Goal: Task Accomplishment & Management: Complete application form

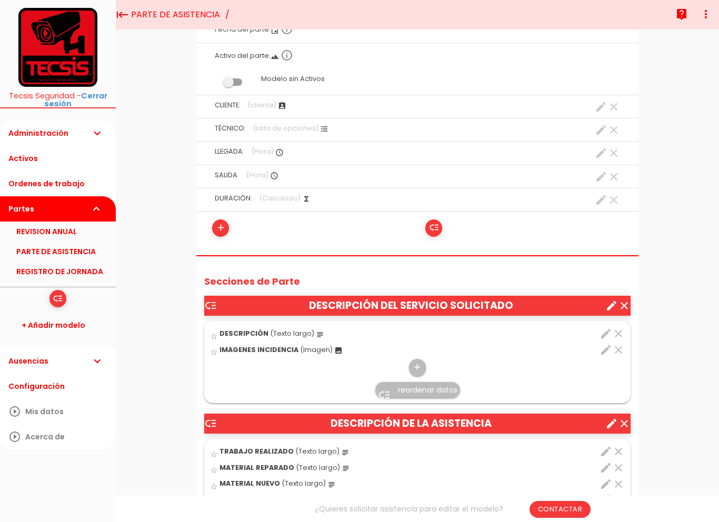
scroll to position [204, 0]
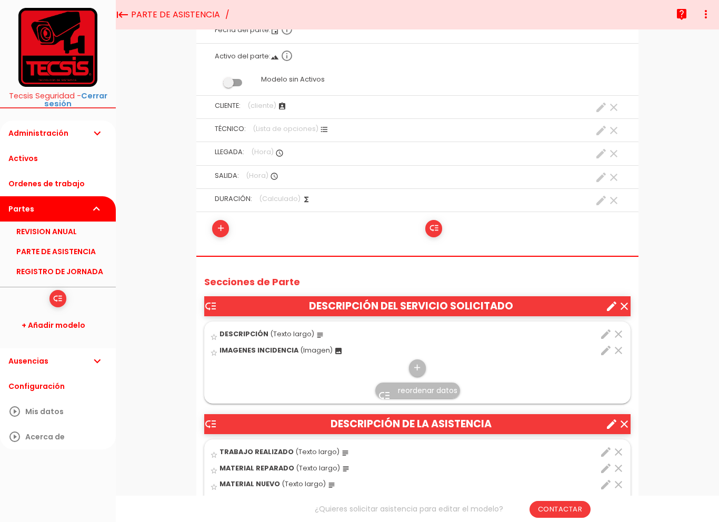
click at [320, 120] on label "TÉCNICO: (Lista de opciones) format_list_bulleted clear create" at bounding box center [417, 129] width 426 height 20
click at [323, 128] on icon "format_list_bulleted" at bounding box center [324, 129] width 8 height 8
click at [318, 132] on label "TÉCNICO: (Lista de opciones) format_list_bulleted clear create" at bounding box center [417, 129] width 426 height 20
click at [601, 132] on icon "create" at bounding box center [601, 130] width 13 height 13
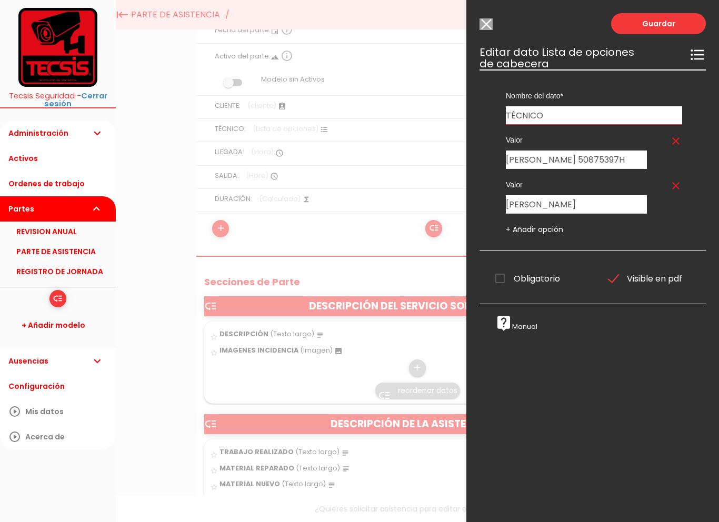
click at [484, 21] on input "Modelo sin Ordenes de trabajo" at bounding box center [486, 24] width 13 height 12
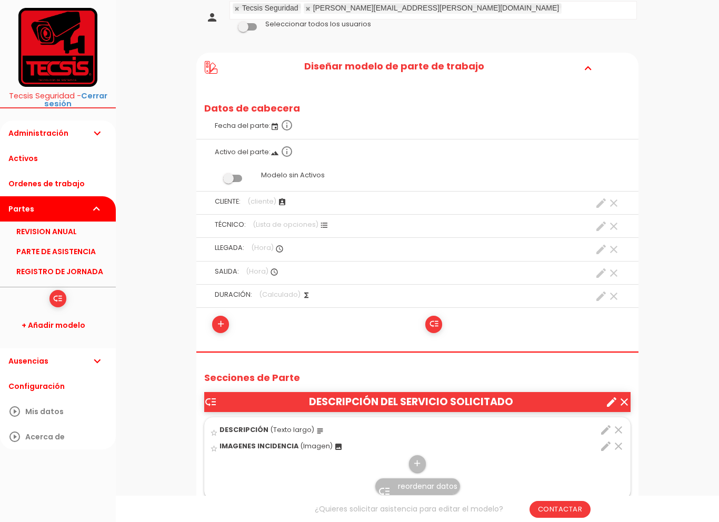
scroll to position [140, 0]
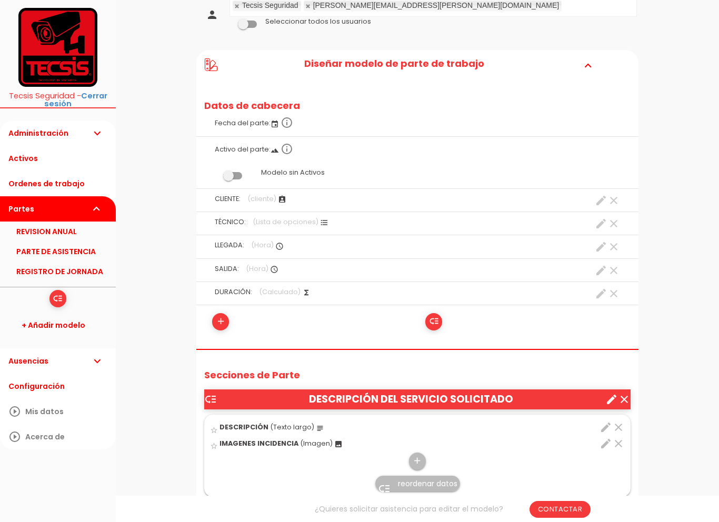
click at [219, 321] on icon "add" at bounding box center [221, 321] width 10 height 17
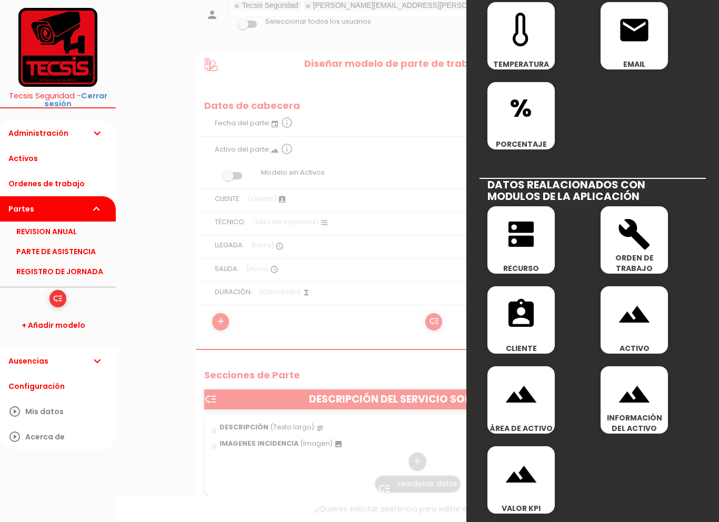
scroll to position [446, 0]
click at [672, 111] on div "Guardar ESCOGE EL TIPO DE DATO looks_one NÚMERO format_color_text TEXTO access_…" at bounding box center [592, 261] width 253 height 522
click at [150, 129] on div at bounding box center [359, 195] width 719 height 653
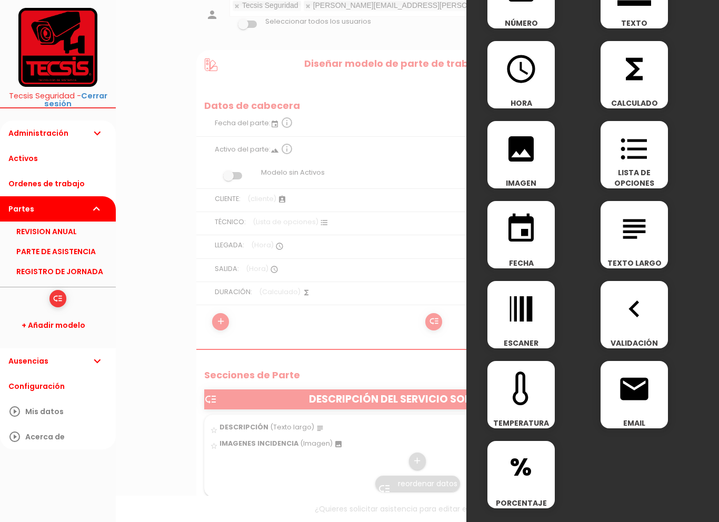
scroll to position [60, 0]
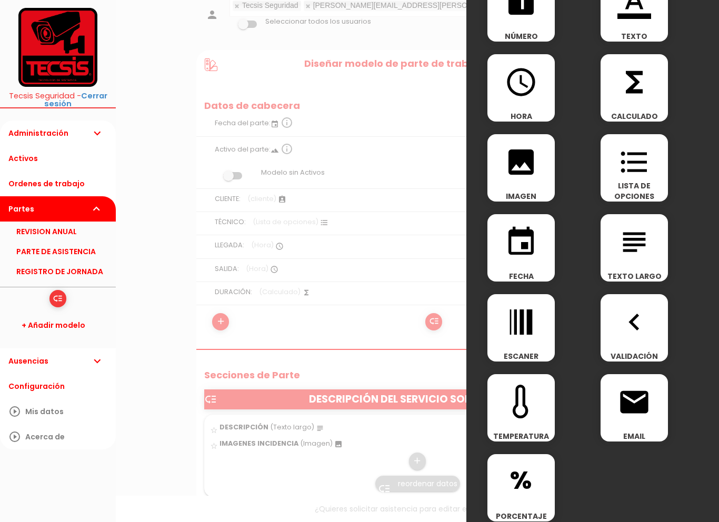
click at [138, 158] on div at bounding box center [359, 195] width 719 height 653
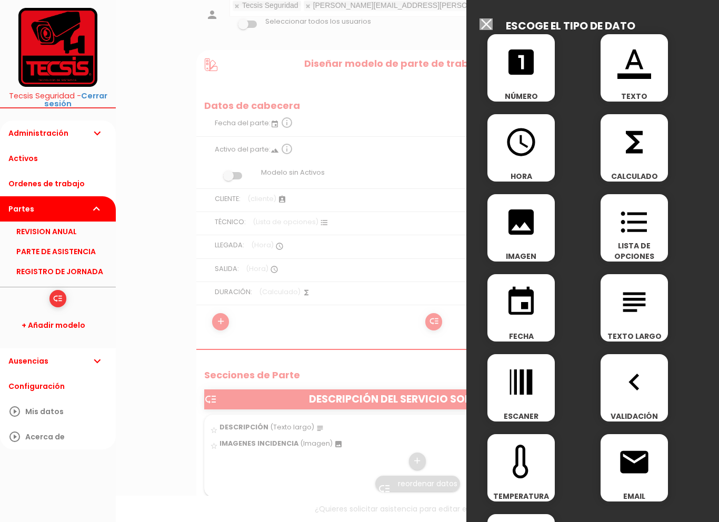
scroll to position [0, 0]
click at [485, 25] on input "Modelo sin Ordenes de trabajo" at bounding box center [486, 24] width 13 height 12
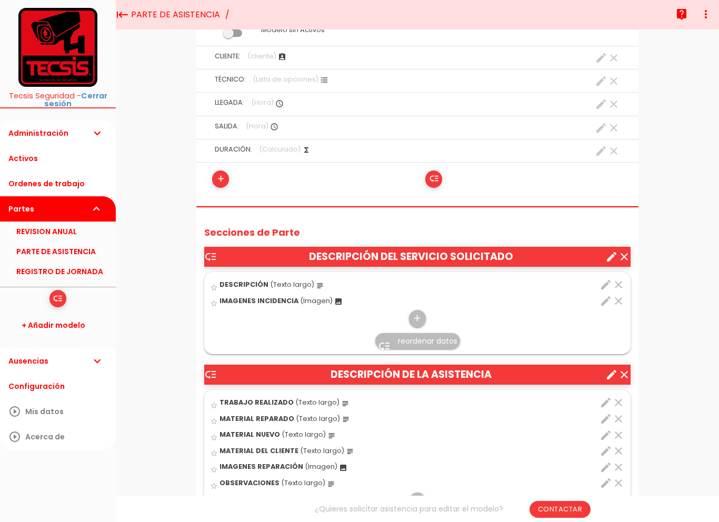
scroll to position [250, 0]
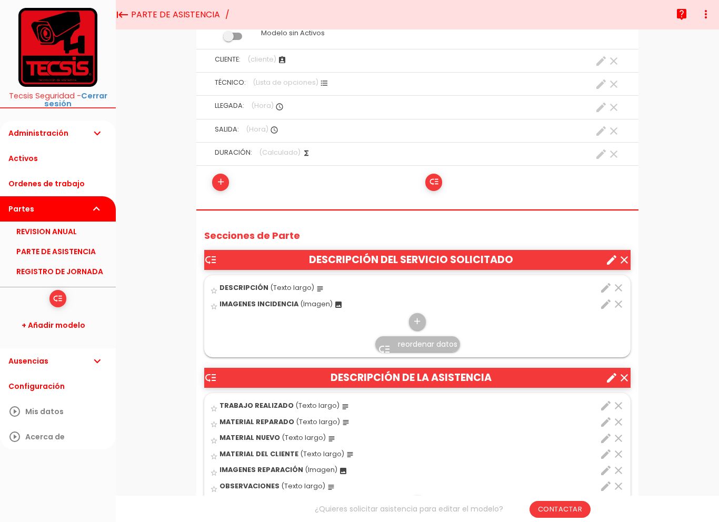
click at [219, 186] on icon "add" at bounding box center [221, 182] width 10 height 17
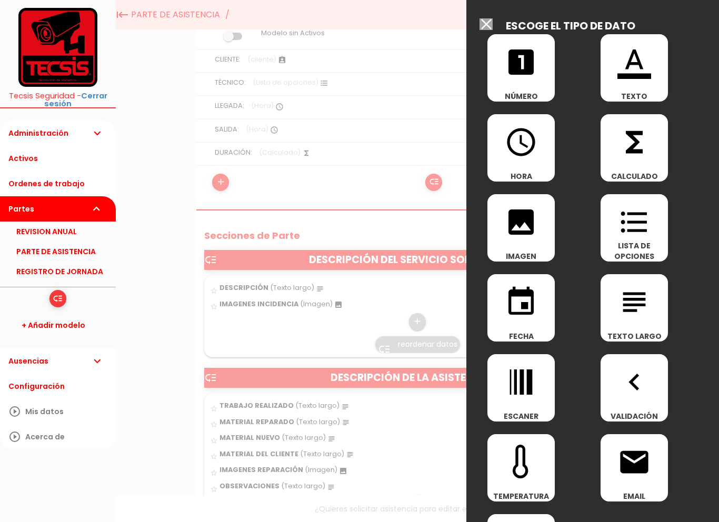
scroll to position [0, 0]
click at [644, 71] on icon "format_color_text" at bounding box center [635, 62] width 34 height 34
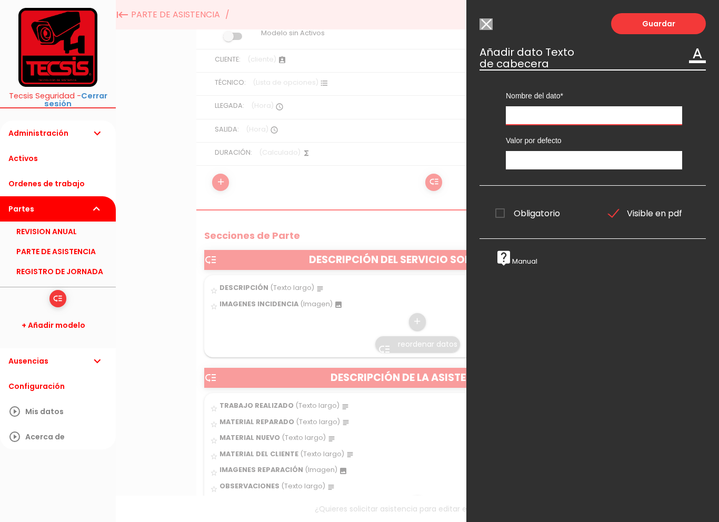
click at [639, 116] on input "text" at bounding box center [594, 115] width 176 height 18
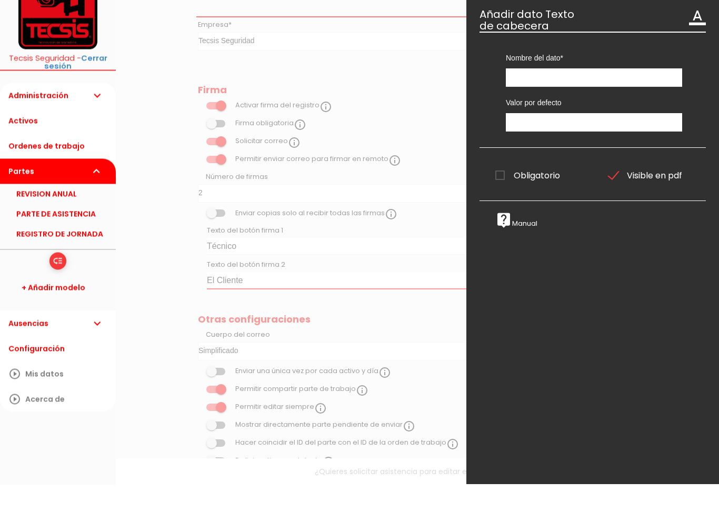
scroll to position [1139, 0]
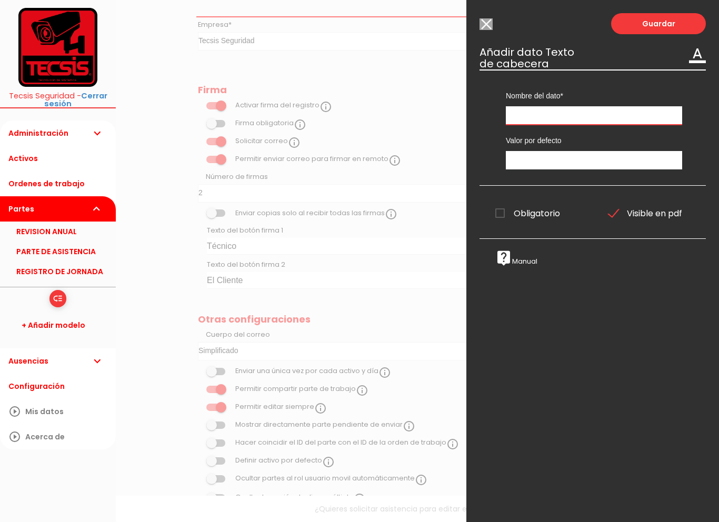
click at [606, 125] on input "text" at bounding box center [594, 115] width 176 height 18
type input "DNI"
click at [682, 22] on link "Guardar" at bounding box center [658, 23] width 95 height 21
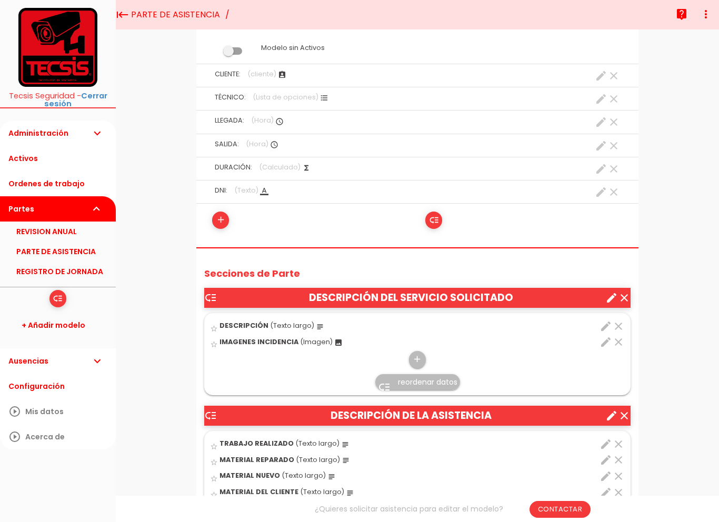
scroll to position [228, 0]
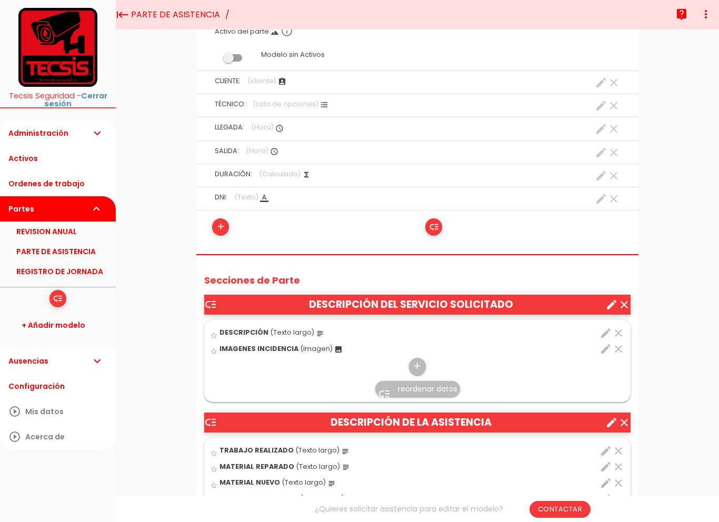
click at [419, 218] on div "low_priority" at bounding box center [523, 226] width 213 height 17
click at [437, 227] on icon "low_priority" at bounding box center [434, 227] width 10 height 17
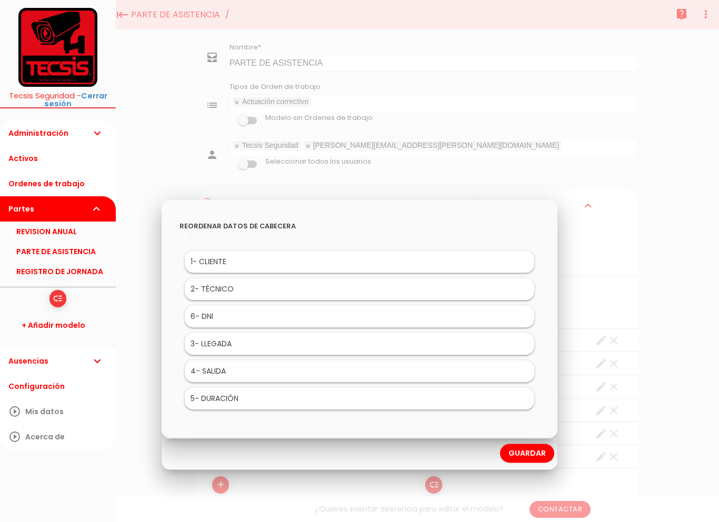
scroll to position [54, 0]
click at [516, 444] on link "Guardar" at bounding box center [527, 453] width 54 height 19
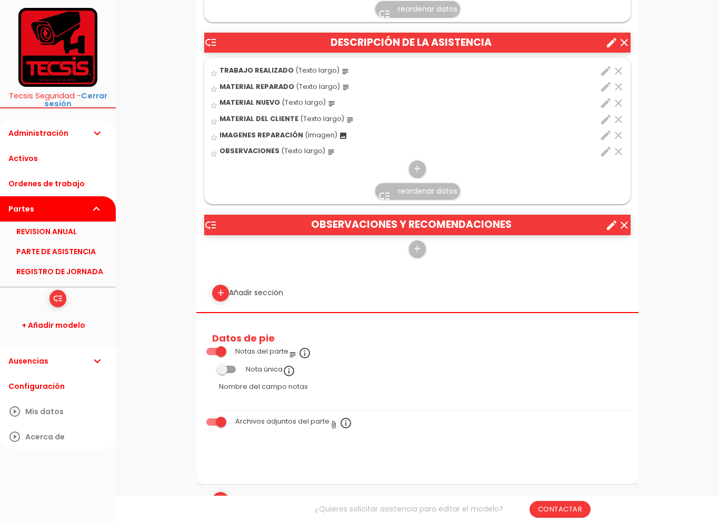
scroll to position [663, 0]
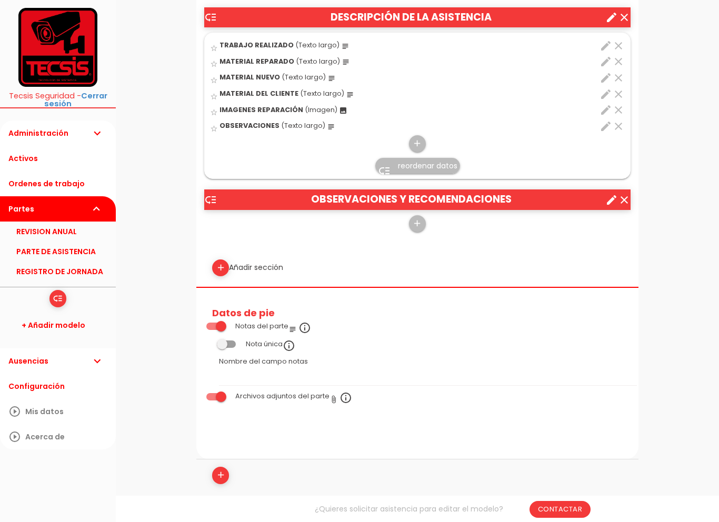
click at [222, 261] on icon "add" at bounding box center [221, 268] width 10 height 17
select select
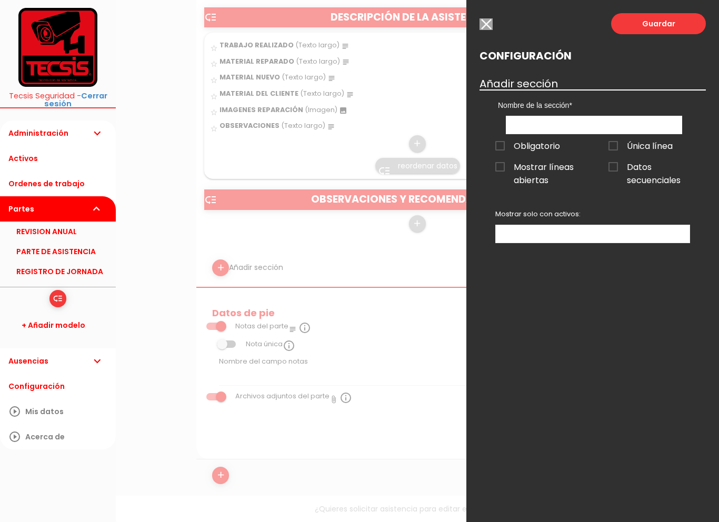
click at [473, 17] on div "Guardar Configuración Añadir sección Nombre de la sección DESCRIPCIÓN DEL SERVI…" at bounding box center [592, 261] width 253 height 522
click at [485, 26] on input "button" at bounding box center [486, 24] width 13 height 12
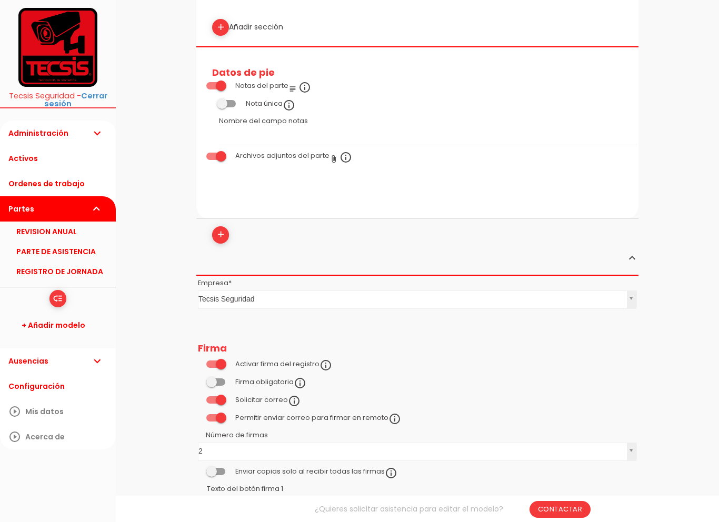
scroll to position [905, 0]
click at [221, 225] on icon "add" at bounding box center [221, 233] width 10 height 17
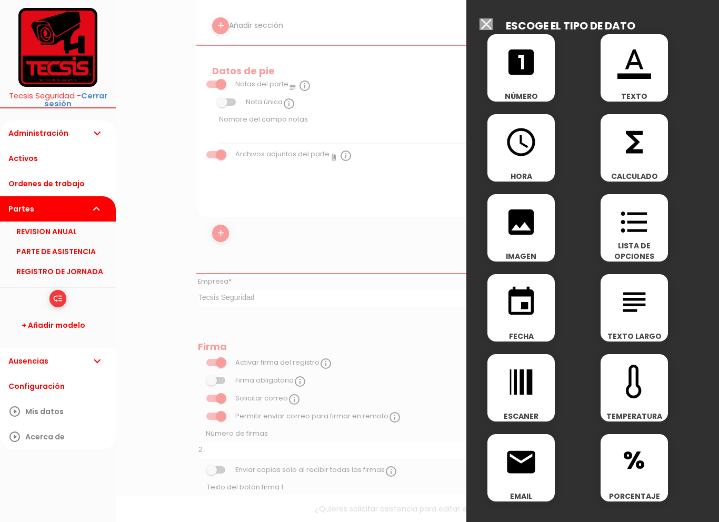
click at [483, 26] on input "Modelo sin Ordenes de trabajo" at bounding box center [486, 24] width 13 height 12
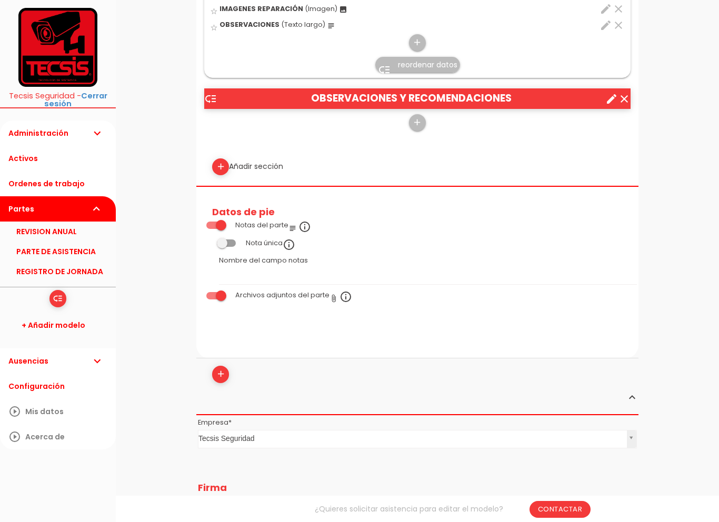
scroll to position [770, 0]
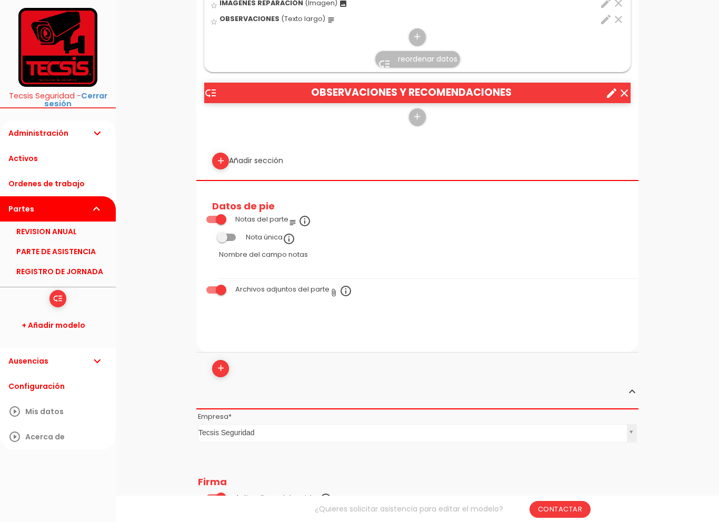
click at [219, 154] on icon "add" at bounding box center [221, 161] width 10 height 17
select select
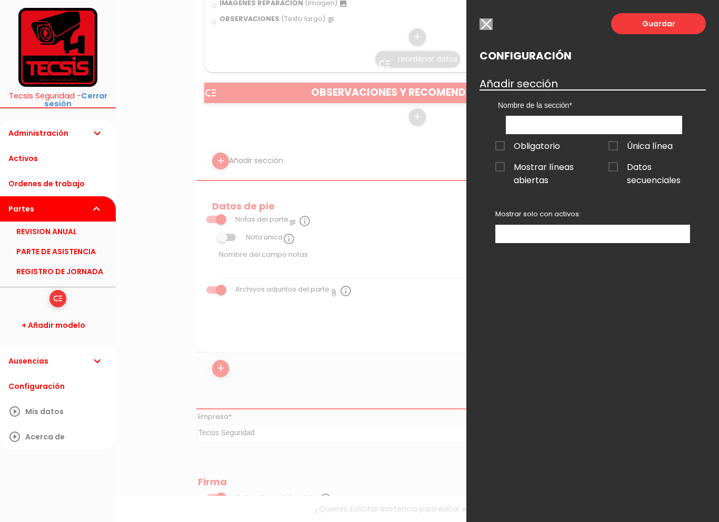
scroll to position [771, 0]
click at [482, 27] on input "button" at bounding box center [486, 24] width 13 height 12
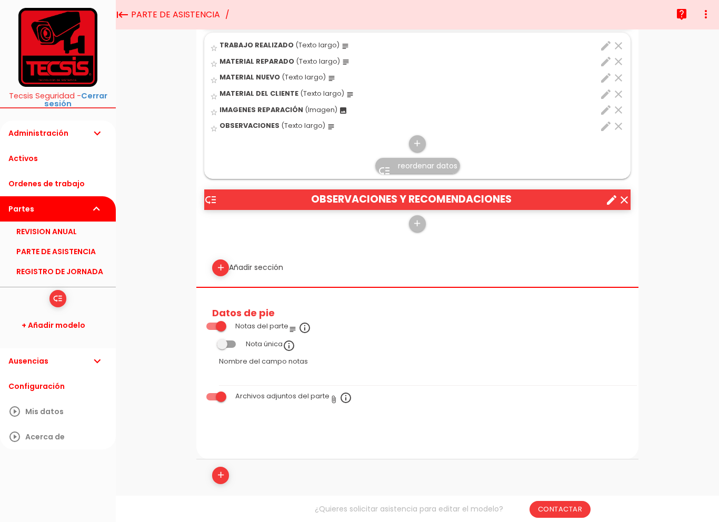
scroll to position [633, 0]
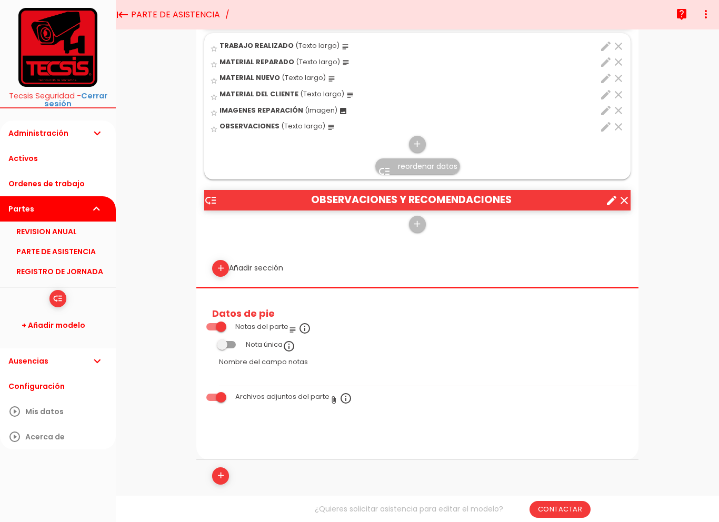
click at [220, 263] on icon "add" at bounding box center [221, 268] width 10 height 17
select select
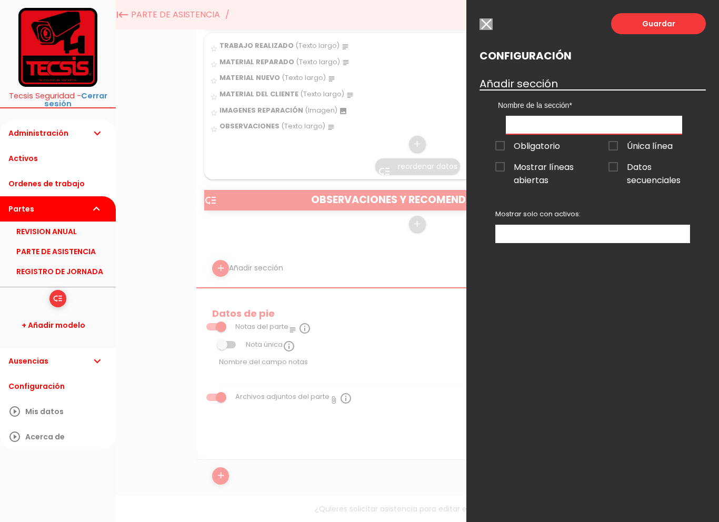
click at [592, 125] on input "text" at bounding box center [594, 125] width 176 height 18
click at [485, 25] on input "button" at bounding box center [486, 24] width 13 height 12
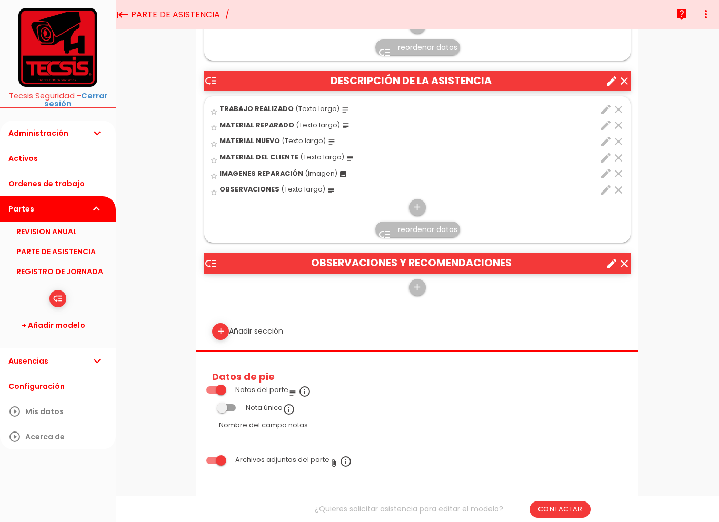
scroll to position [570, 0]
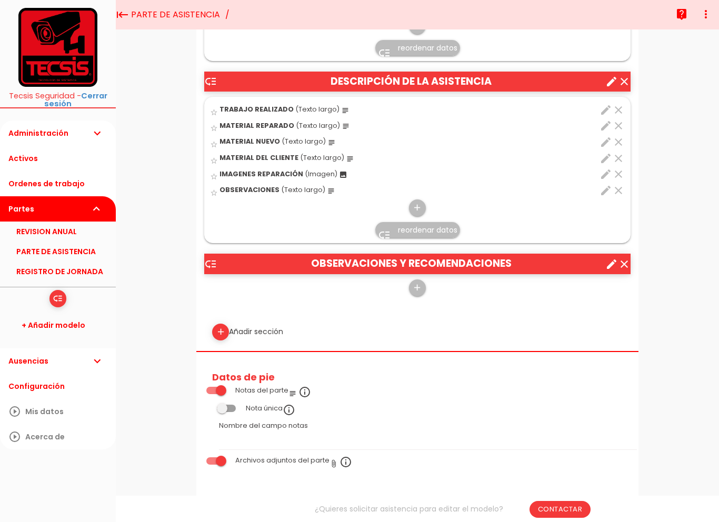
click at [606, 263] on icon "create" at bounding box center [611, 264] width 13 height 13
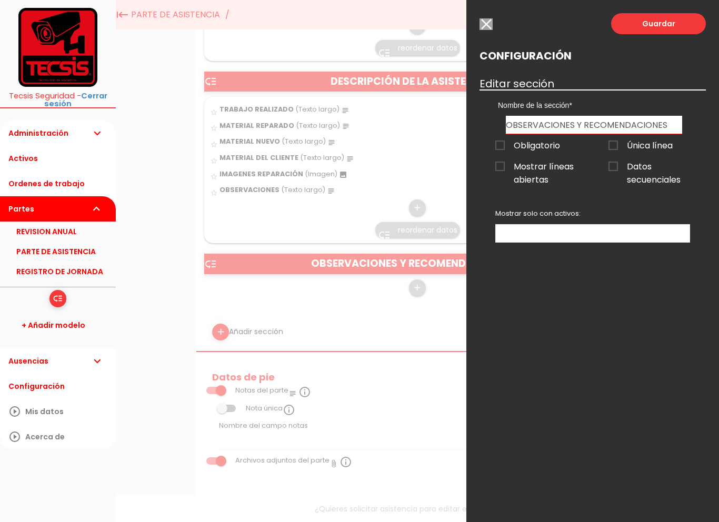
click at [489, 25] on input "button" at bounding box center [486, 24] width 13 height 12
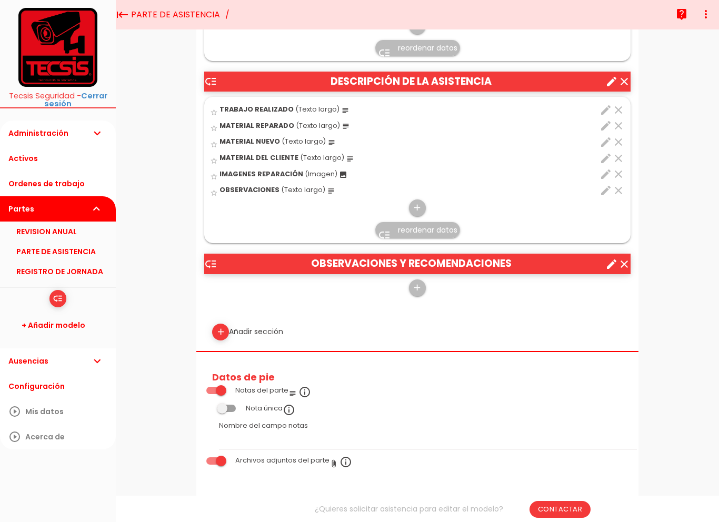
click at [609, 83] on icon "create" at bounding box center [611, 81] width 13 height 13
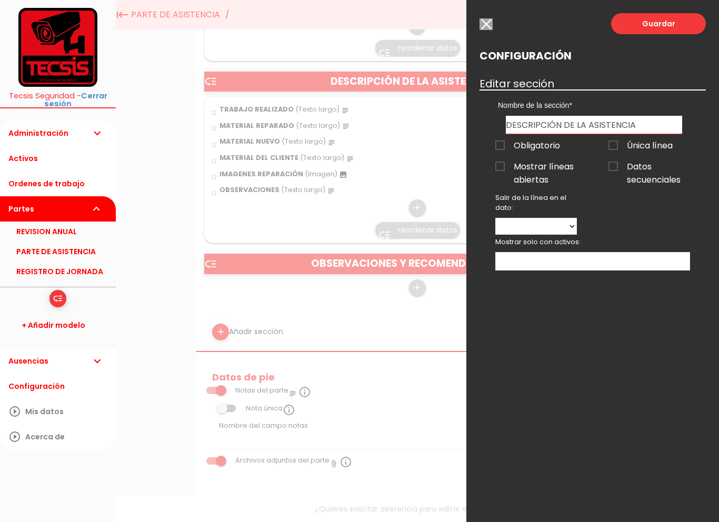
click at [484, 29] on input "button" at bounding box center [486, 24] width 13 height 12
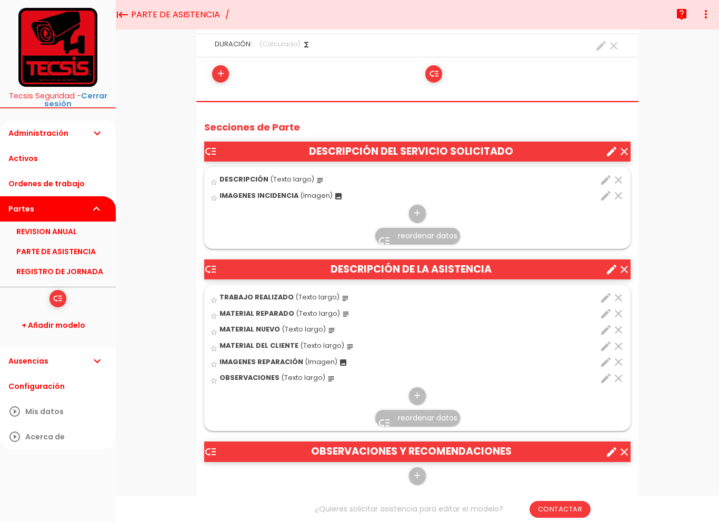
scroll to position [380, 0]
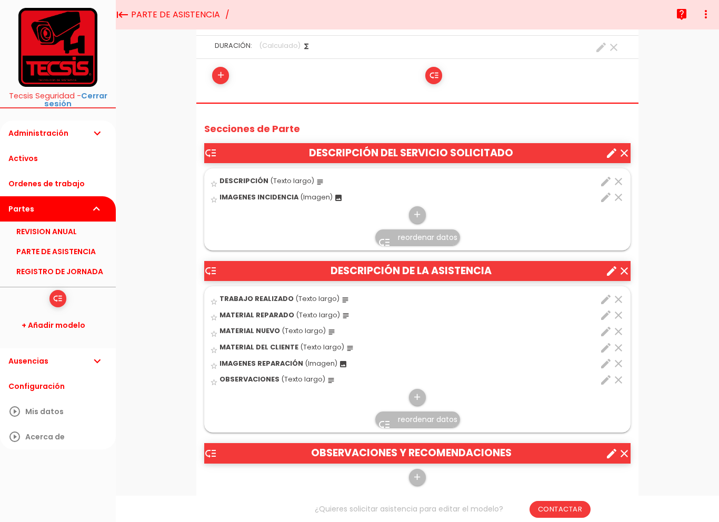
click at [610, 151] on icon "create" at bounding box center [611, 153] width 13 height 13
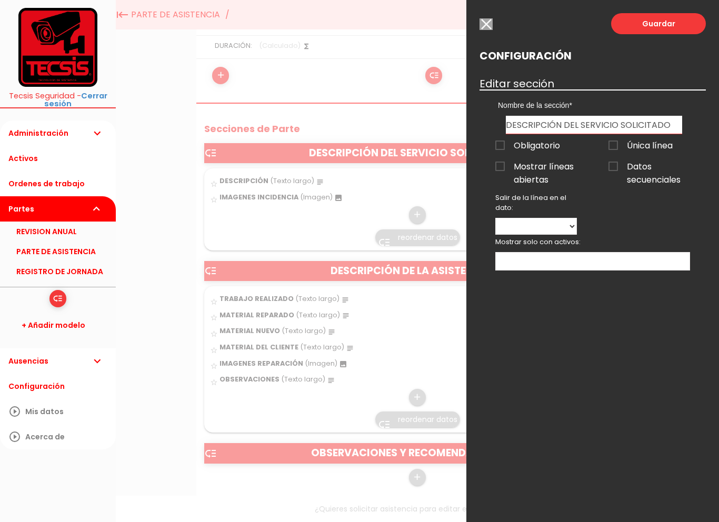
click at [482, 21] on input "button" at bounding box center [486, 24] width 13 height 12
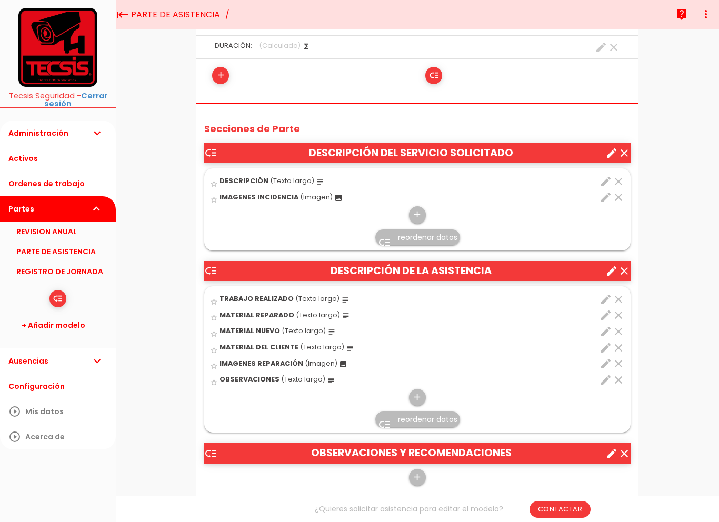
click at [605, 196] on icon "edit" at bounding box center [606, 197] width 13 height 13
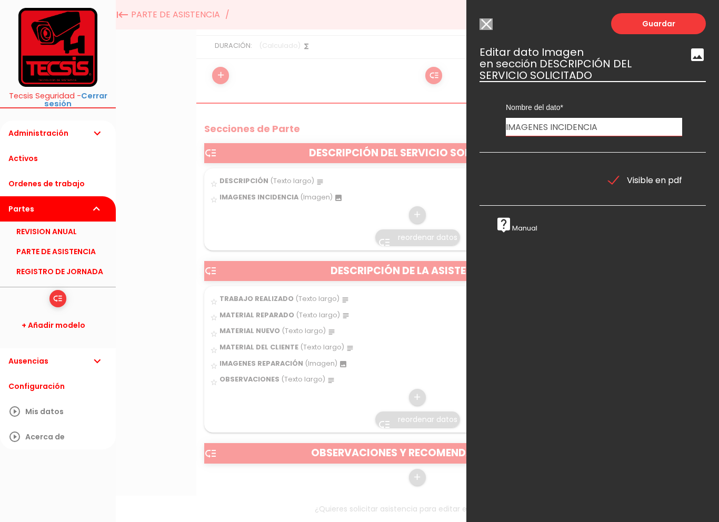
click at [482, 23] on input "Modelo sin Ordenes de trabajo" at bounding box center [486, 24] width 13 height 12
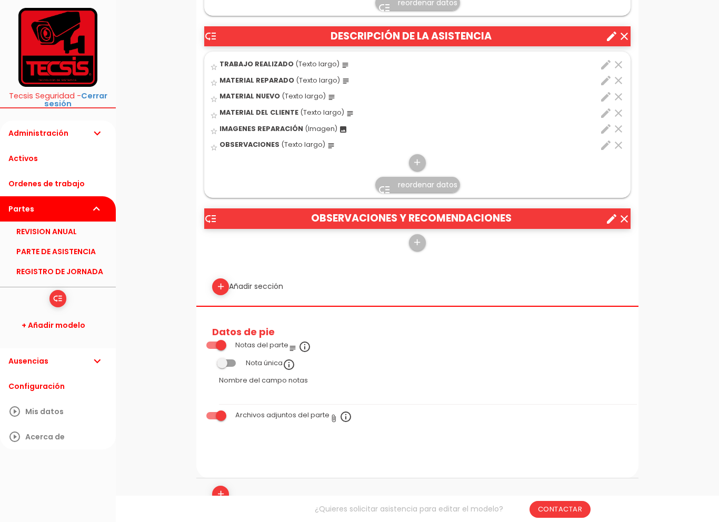
scroll to position [583, 0]
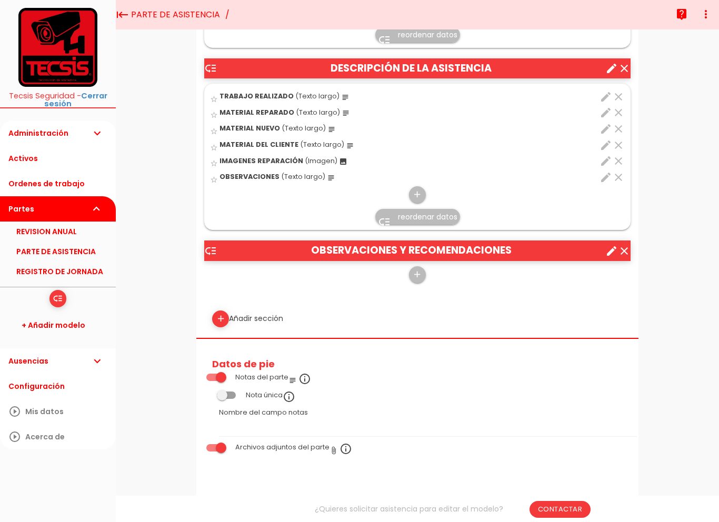
click at [122, 17] on icon "keyboard_tab" at bounding box center [122, 14] width 13 height 29
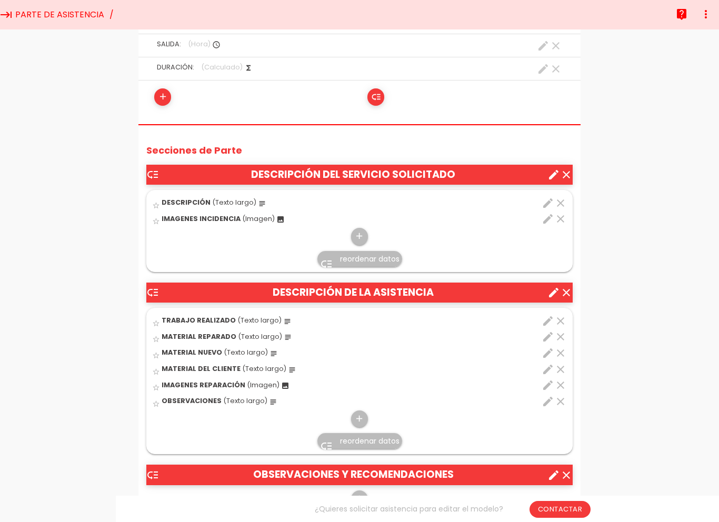
scroll to position [353, 0]
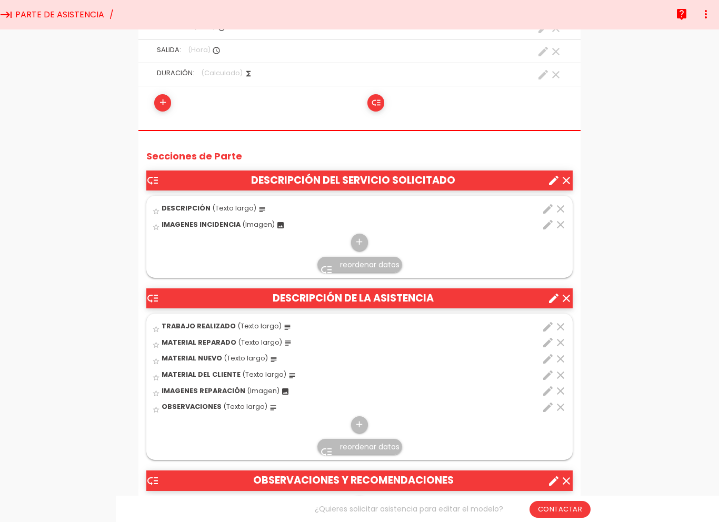
click at [13, 16] on link "PARTE DE ASISTENCIA" at bounding box center [60, 14] width 94 height 29
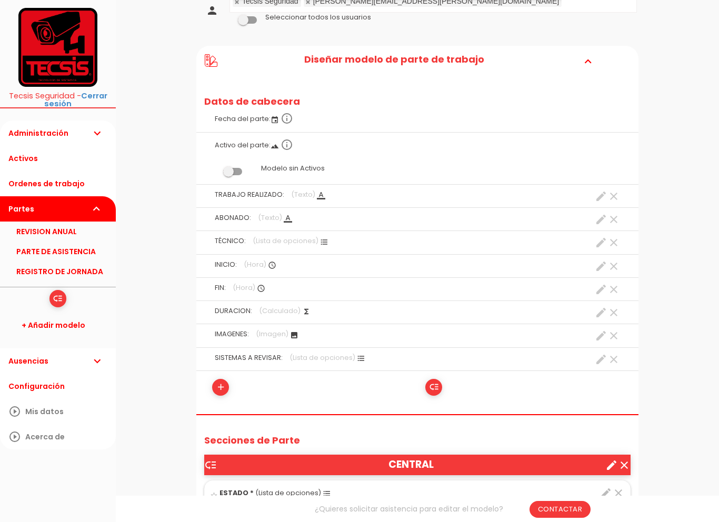
scroll to position [161, 0]
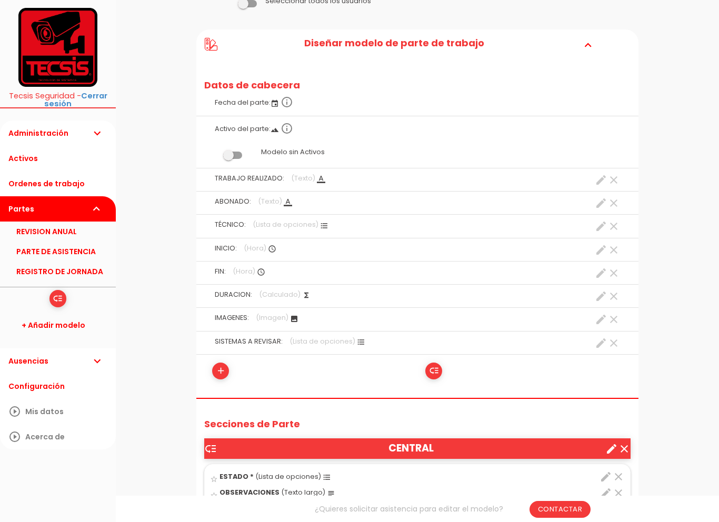
click at [196, 199] on li "ABONADO: (Texto) format_color_text clear create ABONADO string 1 1" at bounding box center [417, 203] width 442 height 23
click at [322, 225] on icon "format_list_bulleted" at bounding box center [324, 226] width 8 height 8
click at [596, 230] on icon "create" at bounding box center [601, 226] width 13 height 13
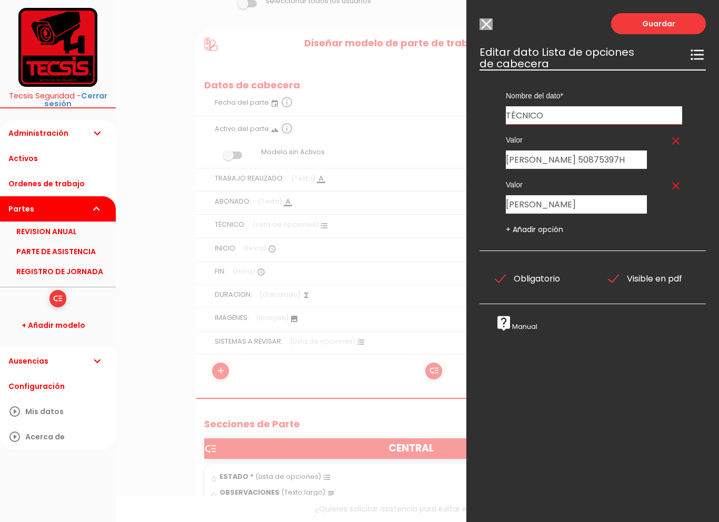
click at [490, 27] on input "Modelo sin Ordenes de trabajo" at bounding box center [486, 24] width 13 height 12
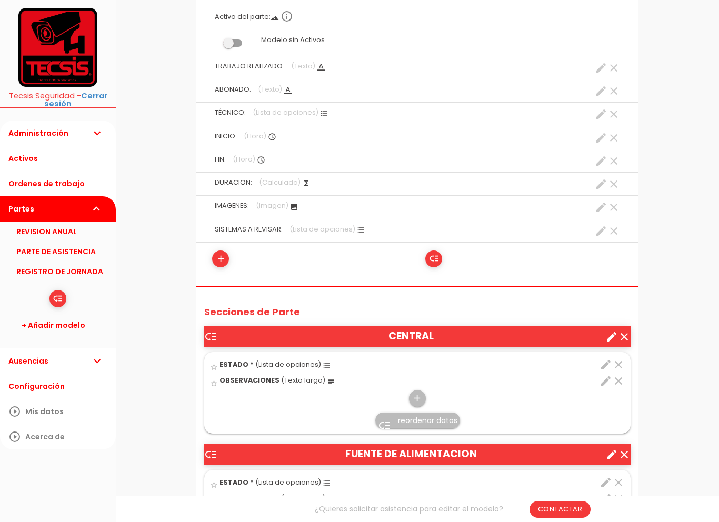
scroll to position [277, 0]
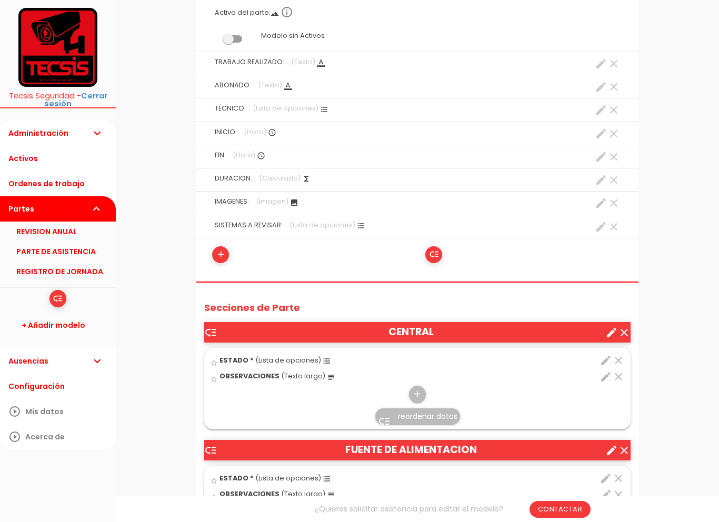
click at [218, 251] on icon "add" at bounding box center [221, 254] width 10 height 17
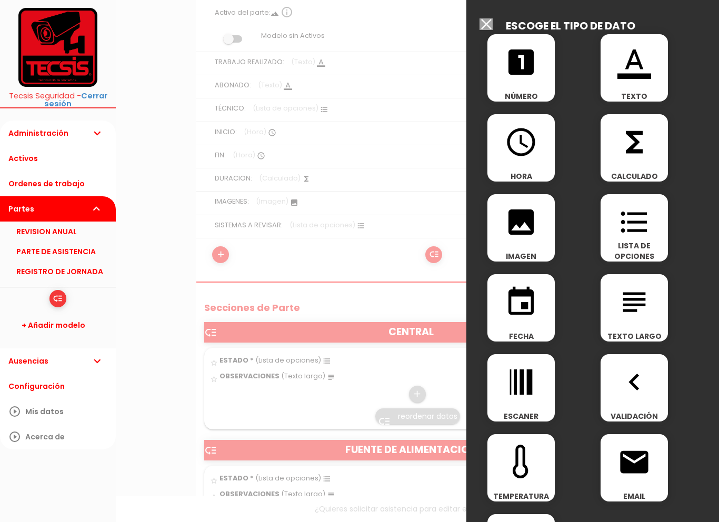
click at [625, 79] on icon "format_color_text" at bounding box center [635, 62] width 34 height 34
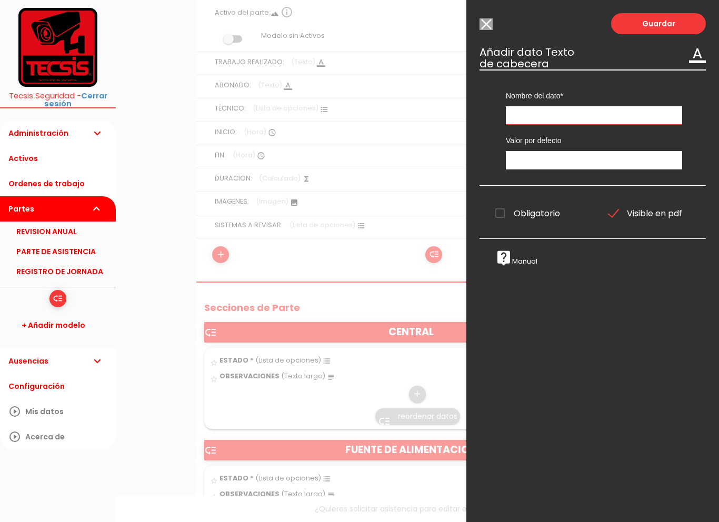
type input "-"
type input "DNI"
click at [675, 18] on link "Guardar" at bounding box center [658, 23] width 95 height 21
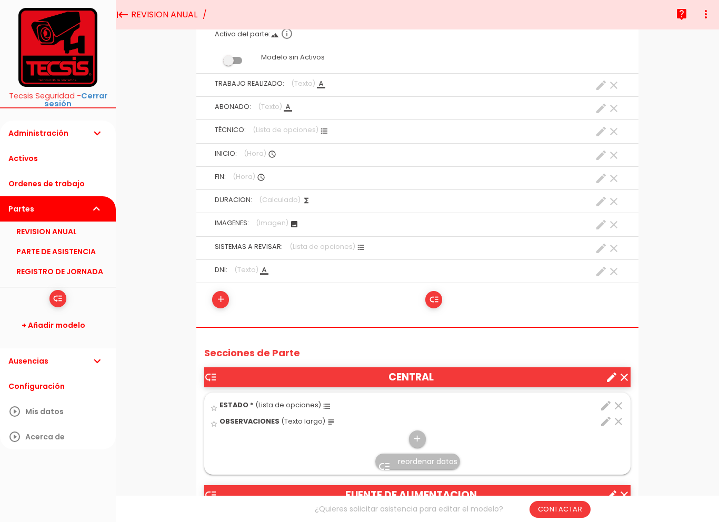
scroll to position [222, 0]
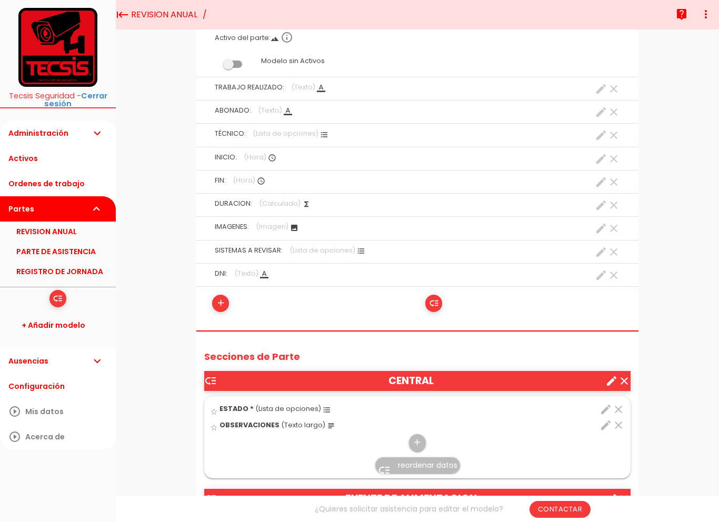
click at [432, 299] on icon "low_priority" at bounding box center [434, 303] width 10 height 17
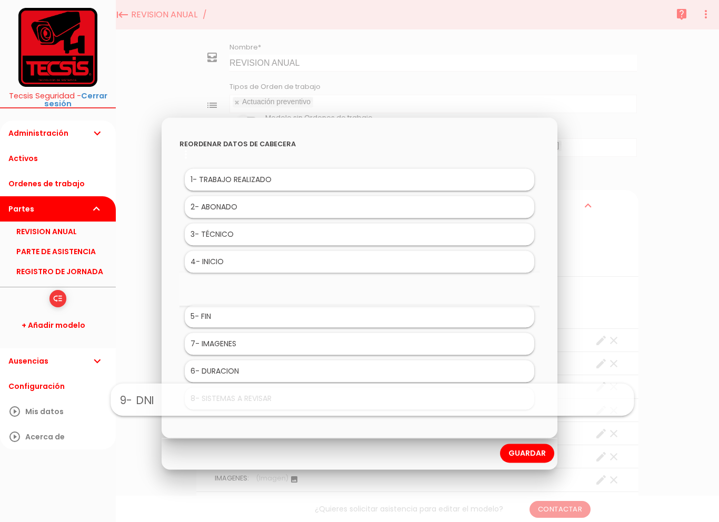
scroll to position [82, 0]
click at [538, 444] on link "Guardar" at bounding box center [527, 453] width 54 height 19
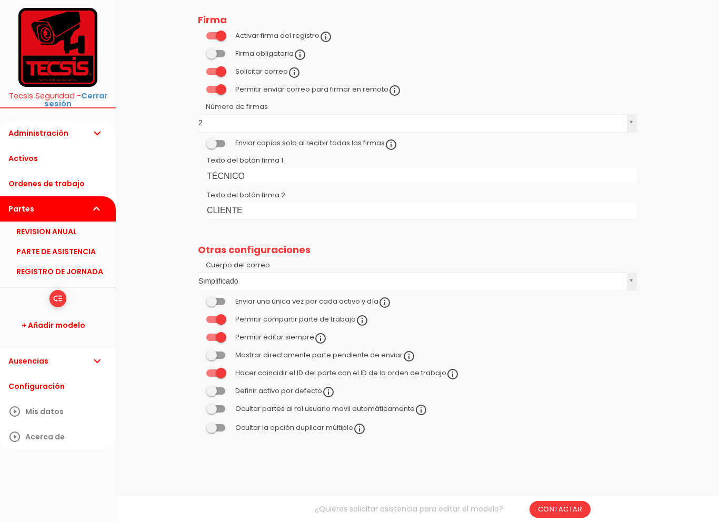
scroll to position [2350, 0]
click at [33, 322] on link "+ Añadir modelo" at bounding box center [57, 325] width 105 height 25
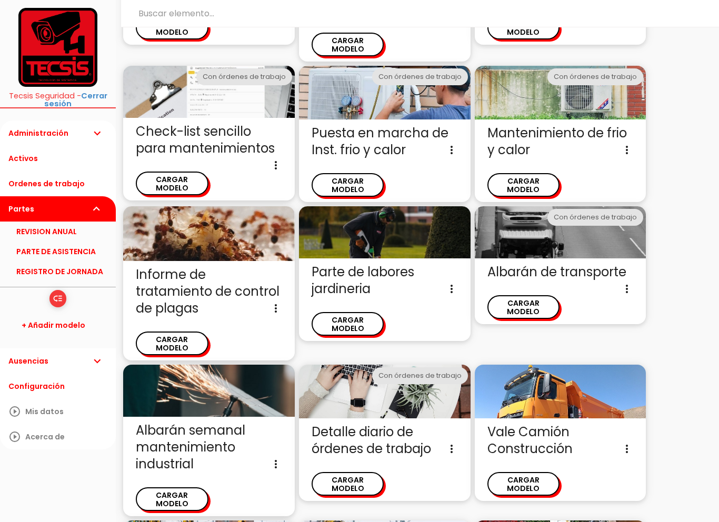
scroll to position [696, 0]
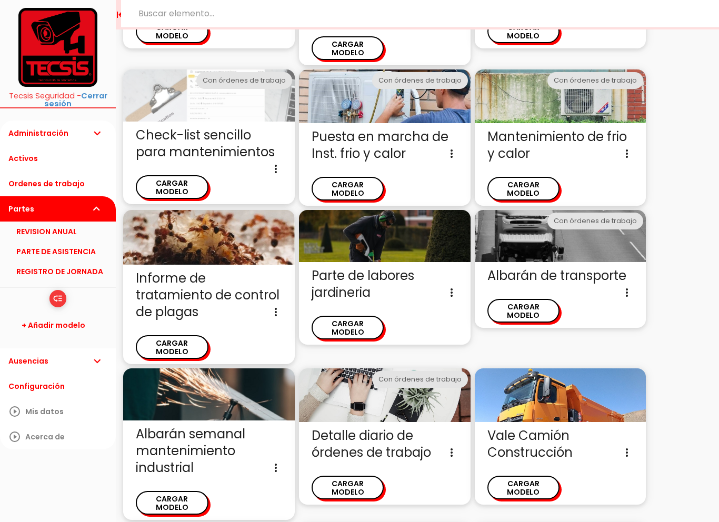
click at [164, 74] on img at bounding box center [209, 95] width 172 height 52
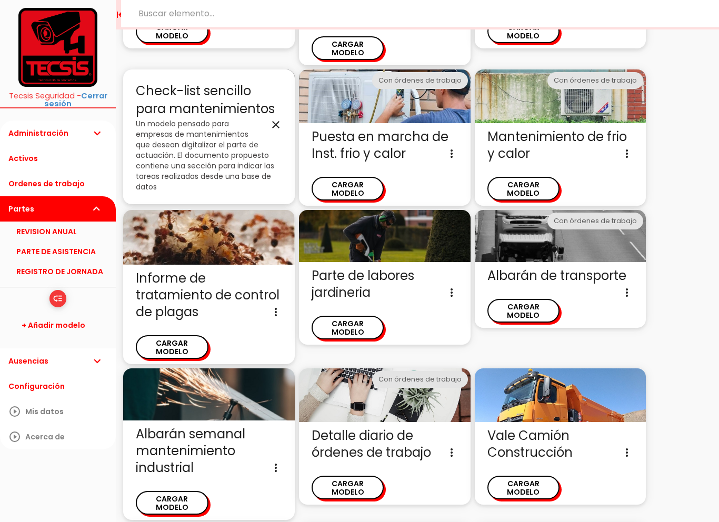
click at [277, 82] on span "Check-list sencillo para mantenimientos close" at bounding box center [209, 100] width 146 height 36
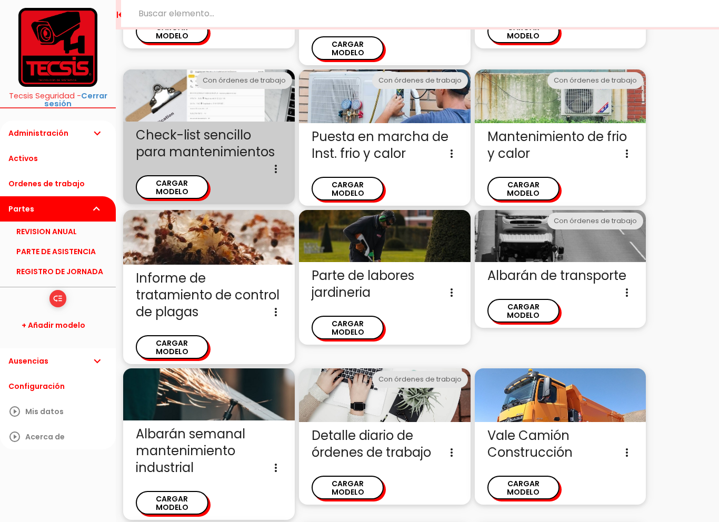
click at [226, 127] on span "Check-list sencillo para mantenimientos Un modelo pensado para empresas de mant…" at bounding box center [209, 144] width 146 height 34
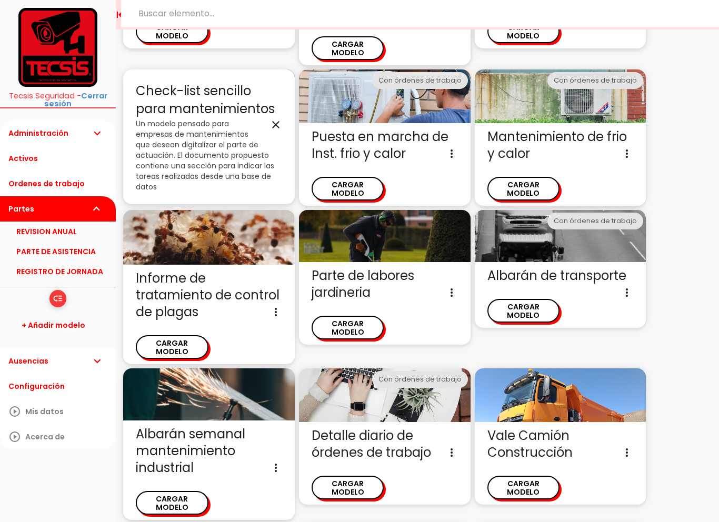
click at [273, 118] on icon "close" at bounding box center [276, 124] width 13 height 13
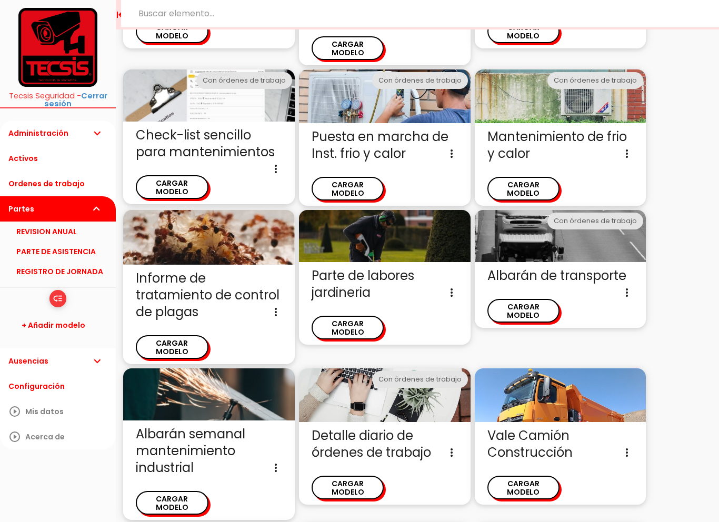
click at [277, 161] on icon "more_vert" at bounding box center [276, 169] width 13 height 17
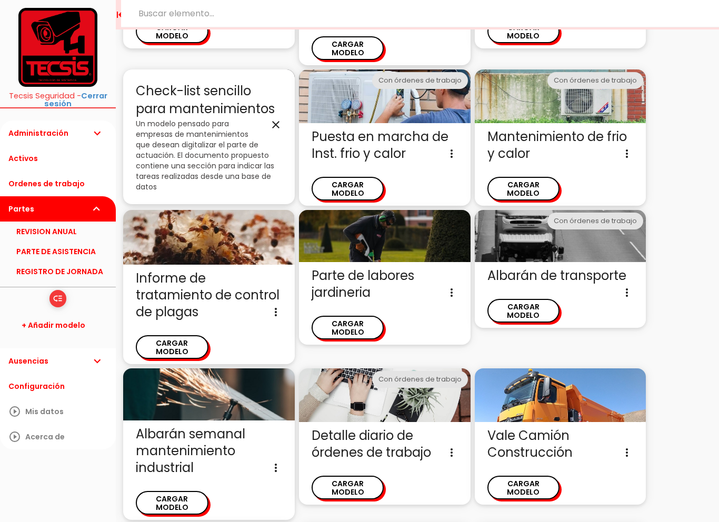
click at [271, 118] on icon "close" at bounding box center [276, 124] width 13 height 13
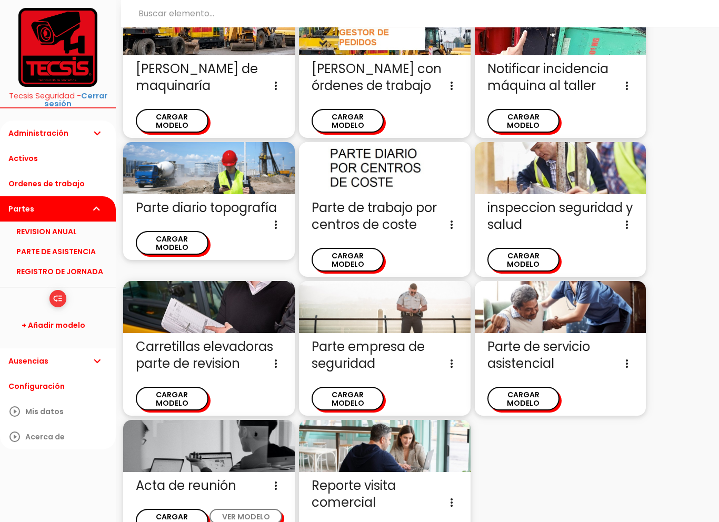
scroll to position [1247, 0]
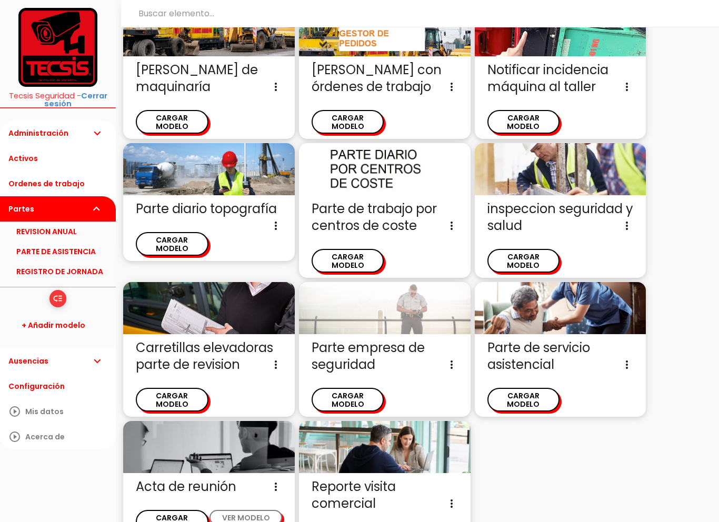
click at [341, 282] on img at bounding box center [385, 308] width 172 height 52
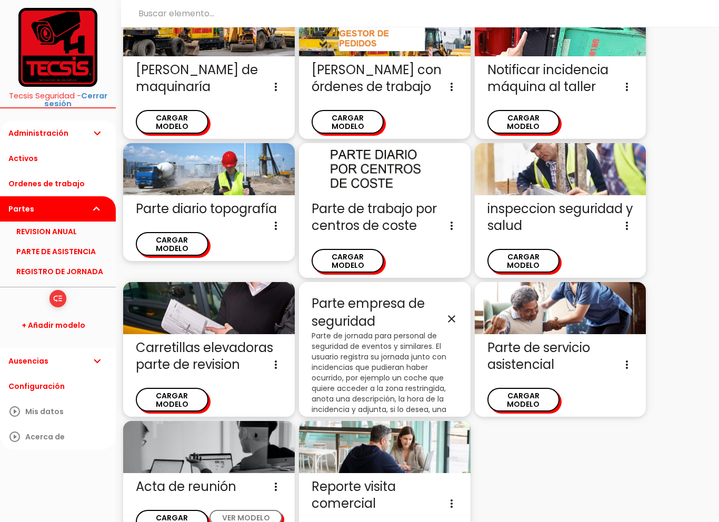
click at [335, 295] on span "Parte empresa de seguridad close" at bounding box center [385, 313] width 146 height 36
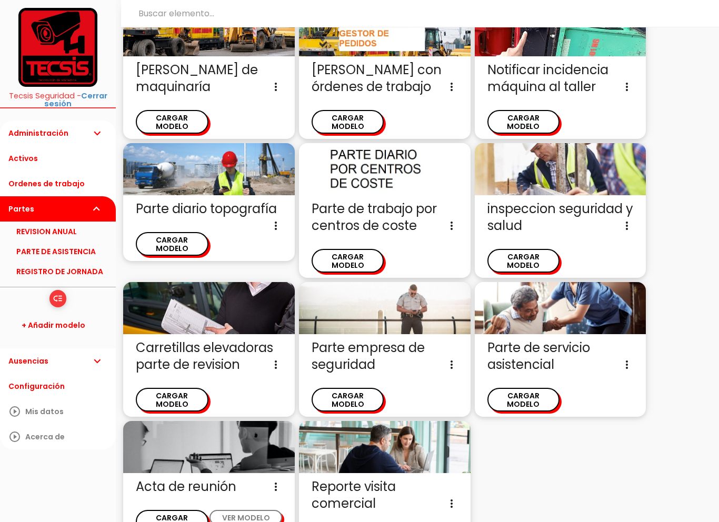
click at [452, 356] on icon "more_vert" at bounding box center [451, 364] width 13 height 17
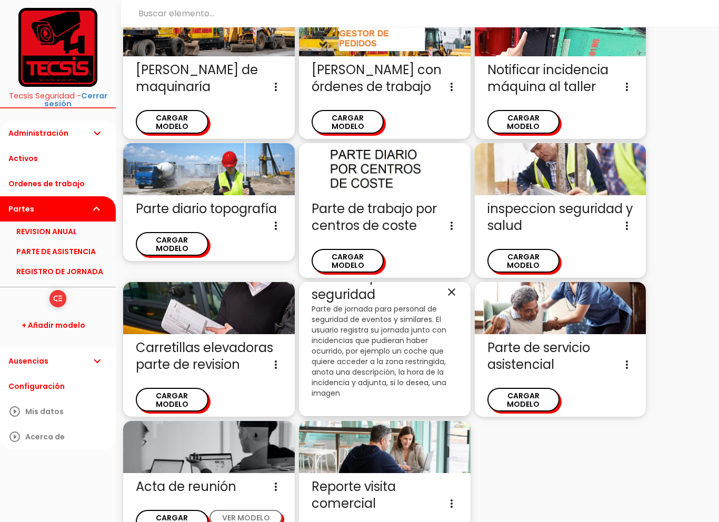
scroll to position [33, 0]
click at [452, 286] on icon "close" at bounding box center [451, 292] width 13 height 13
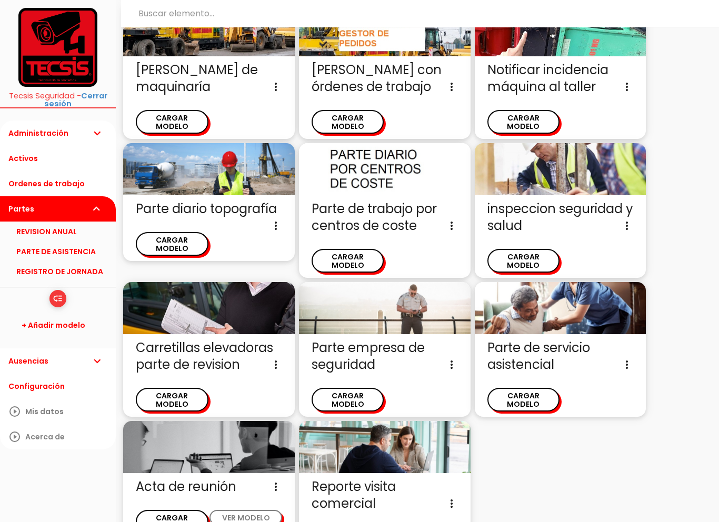
click at [344, 388] on button "CARGAR MODELO" at bounding box center [348, 400] width 73 height 24
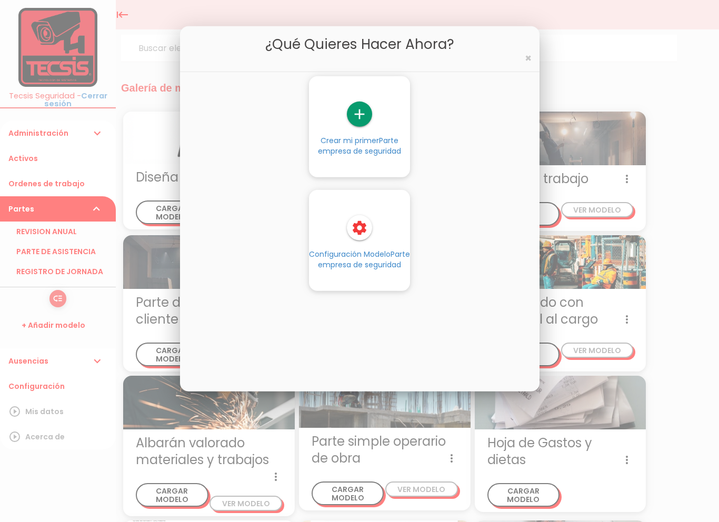
click at [356, 226] on icon "settings" at bounding box center [359, 227] width 25 height 25
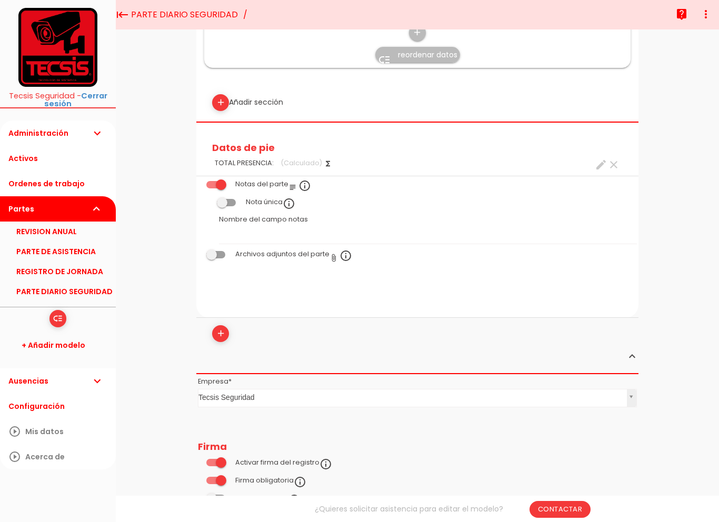
scroll to position [532, 0]
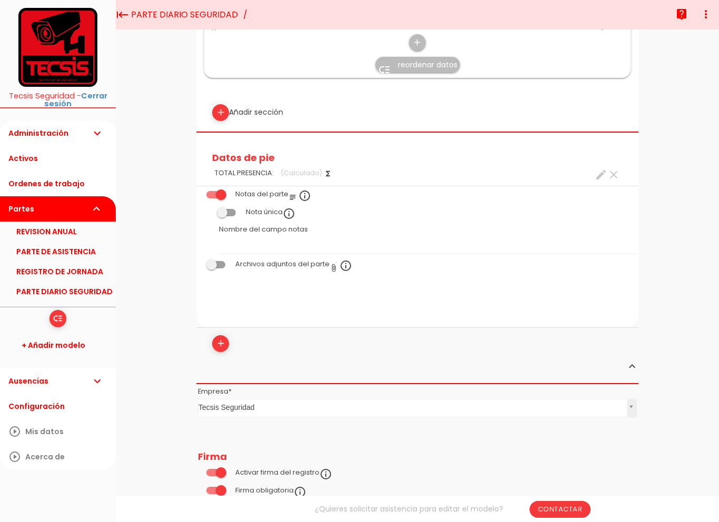
click at [24, 292] on link "PARTE DIARIO SEGURIDAD" at bounding box center [58, 292] width 116 height 20
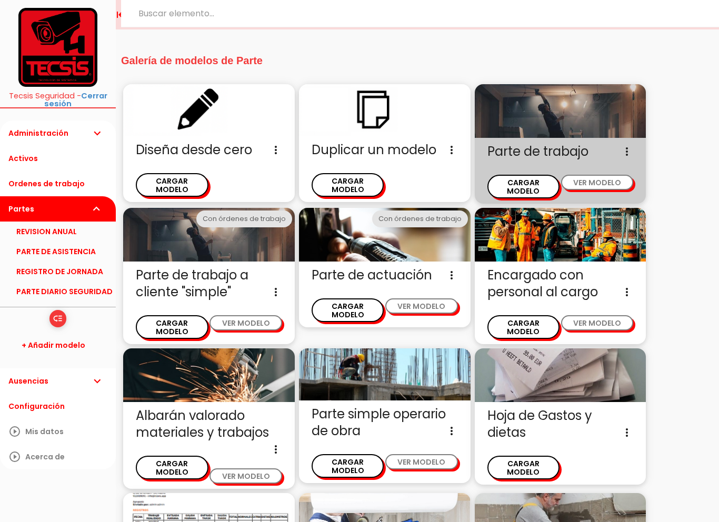
click at [596, 185] on button "VER MODELO" at bounding box center [597, 182] width 73 height 15
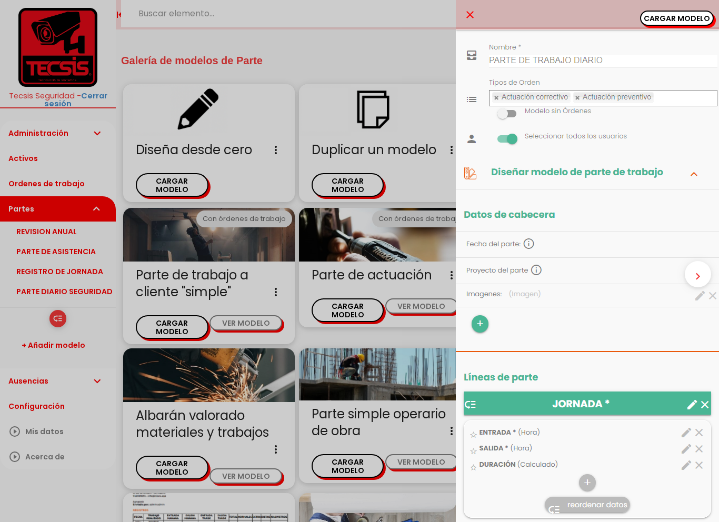
click at [472, 13] on icon "close" at bounding box center [470, 14] width 13 height 29
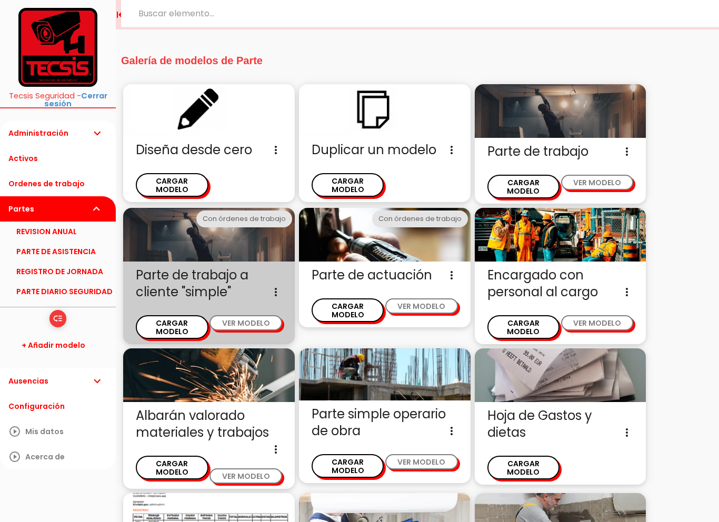
click at [263, 320] on button "VER MODELO" at bounding box center [246, 322] width 73 height 15
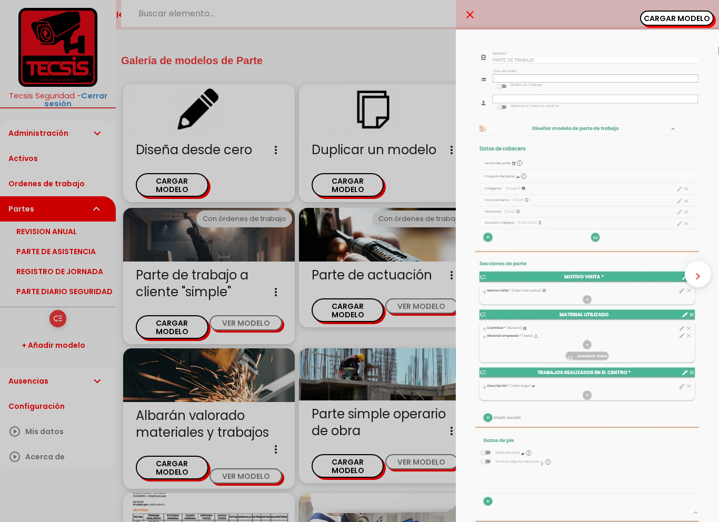
click at [471, 16] on icon "close" at bounding box center [470, 14] width 13 height 29
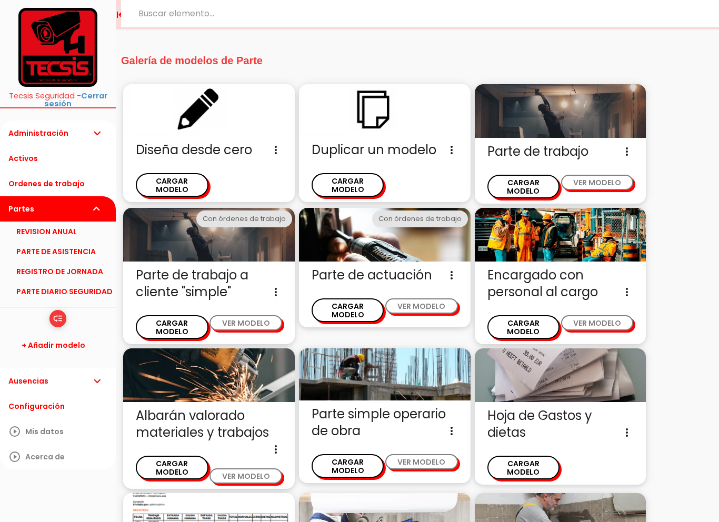
click at [441, 298] on button "VER MODELO" at bounding box center [421, 305] width 73 height 15
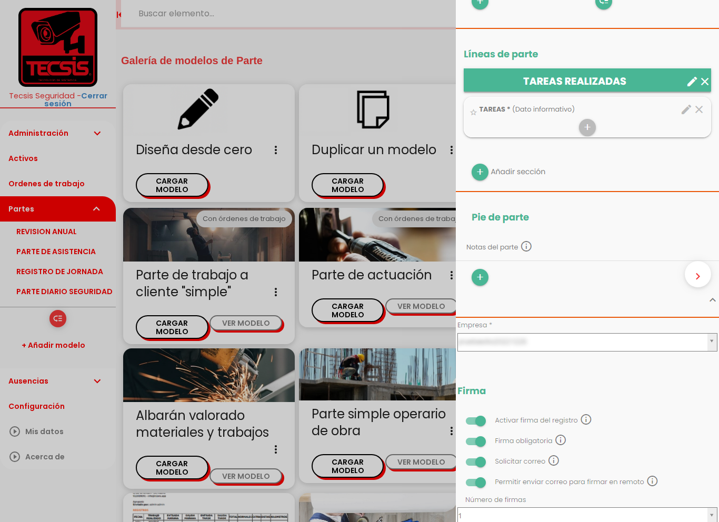
scroll to position [435, 0]
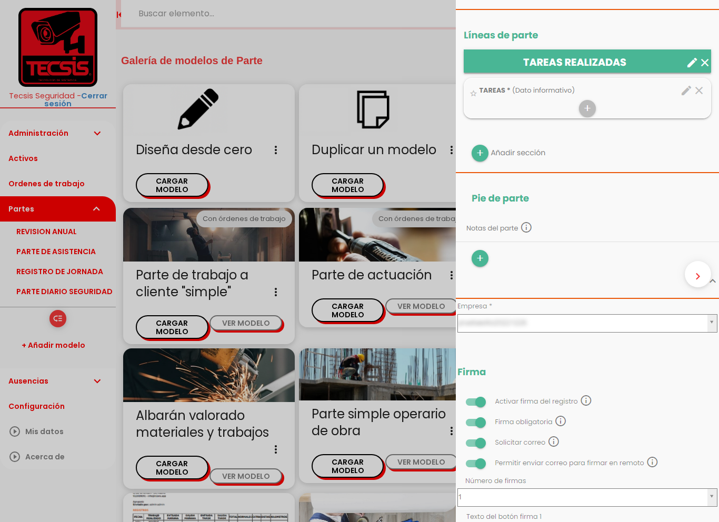
click at [437, 168] on div "close CARGAR MODELO chevron_right" at bounding box center [359, 261] width 719 height 522
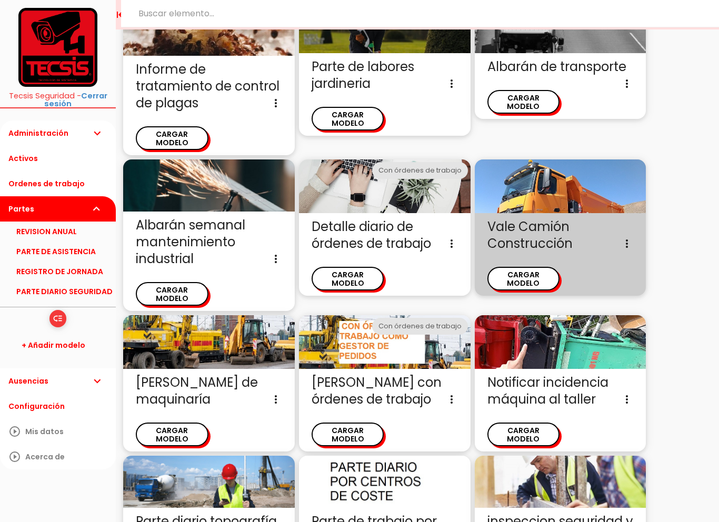
scroll to position [905, 0]
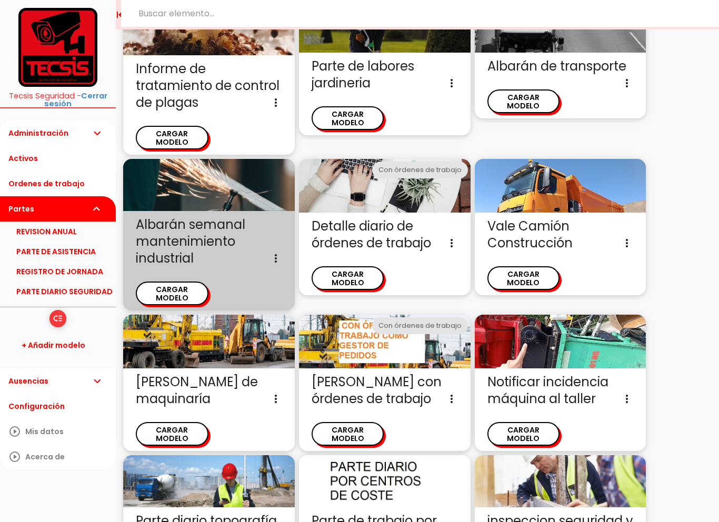
click at [154, 216] on span "Albarán semanal mantenimiento industrial Albarán semanal para empresas de mano …" at bounding box center [209, 241] width 146 height 51
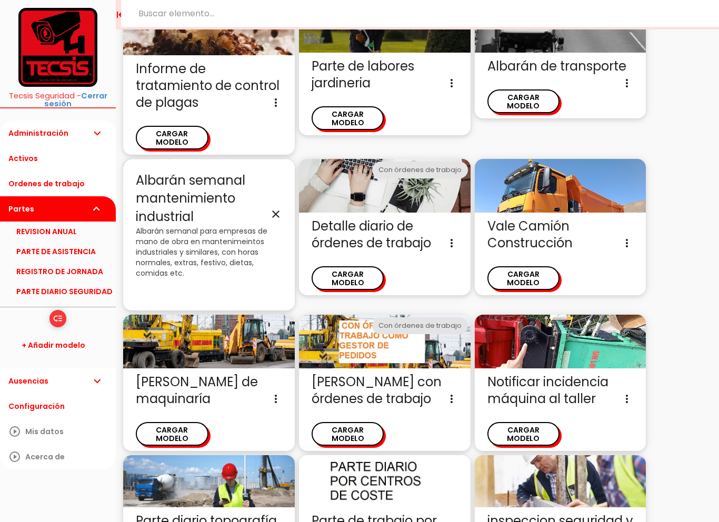
click at [153, 226] on p "Albarán semanal para empresas de mano de obra en mantenimeintos industriales y …" at bounding box center [209, 252] width 146 height 53
click at [275, 208] on icon "close" at bounding box center [276, 214] width 13 height 13
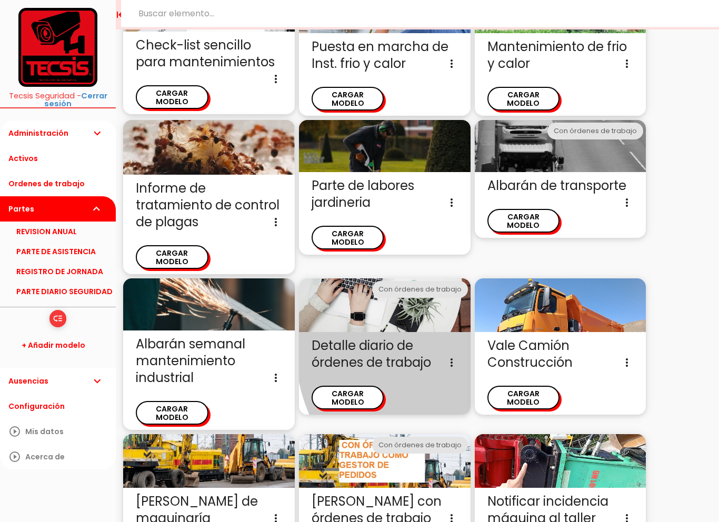
scroll to position [778, 0]
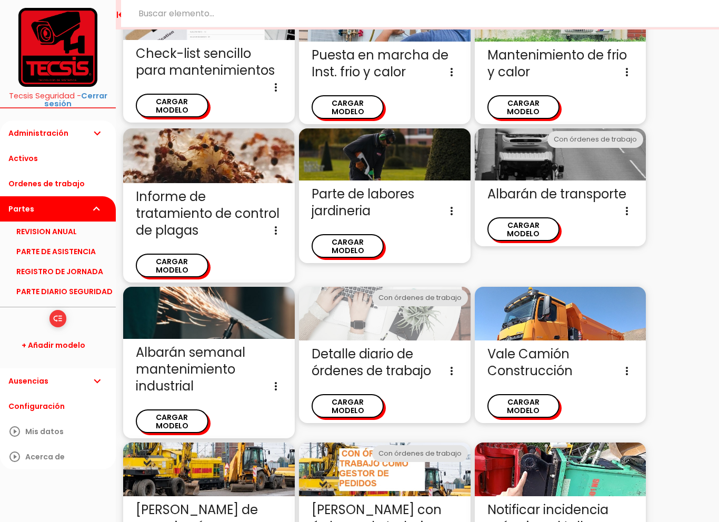
click at [444, 287] on img at bounding box center [385, 314] width 172 height 54
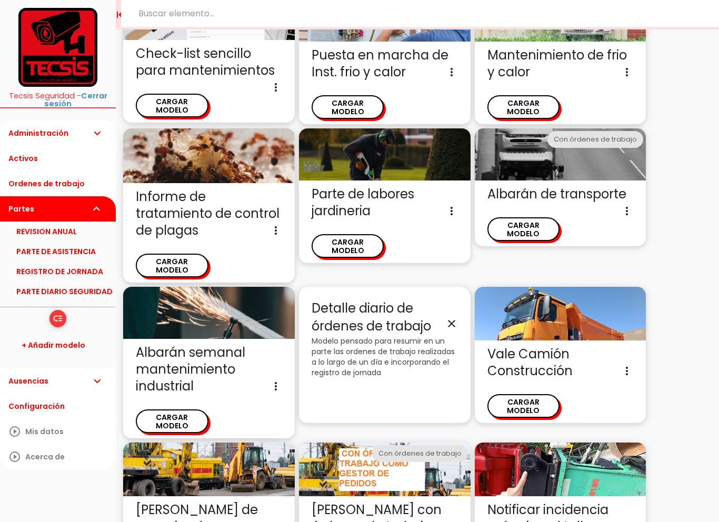
click at [462, 287] on div "Detalle diario de órdenes de trabajo close Modelo pensado para resumir en un pa…" at bounding box center [385, 355] width 172 height 136
click at [456, 317] on icon "close" at bounding box center [451, 323] width 13 height 13
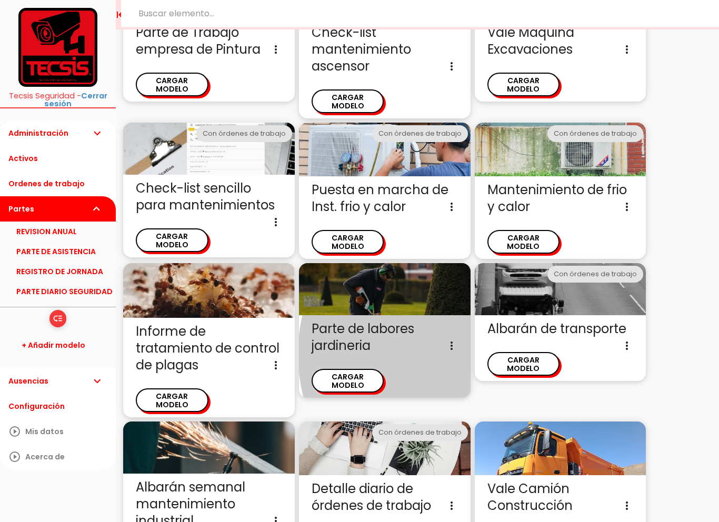
scroll to position [618, 0]
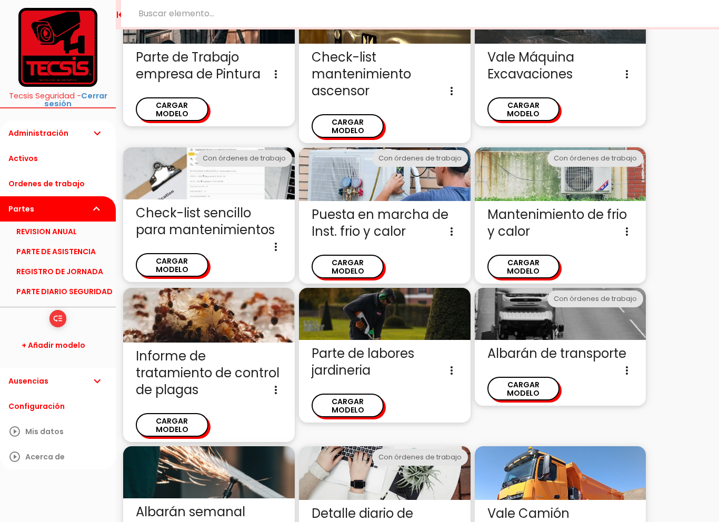
click at [31, 435] on link "play_circle_outline Mis datos" at bounding box center [58, 431] width 116 height 25
